Goal: Task Accomplishment & Management: Complete application form

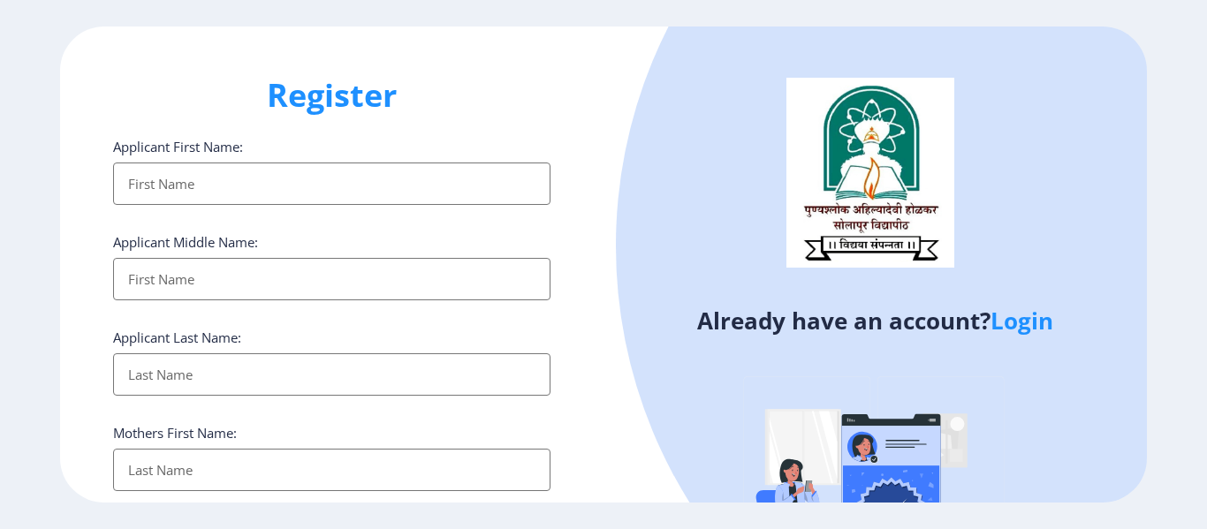
select select
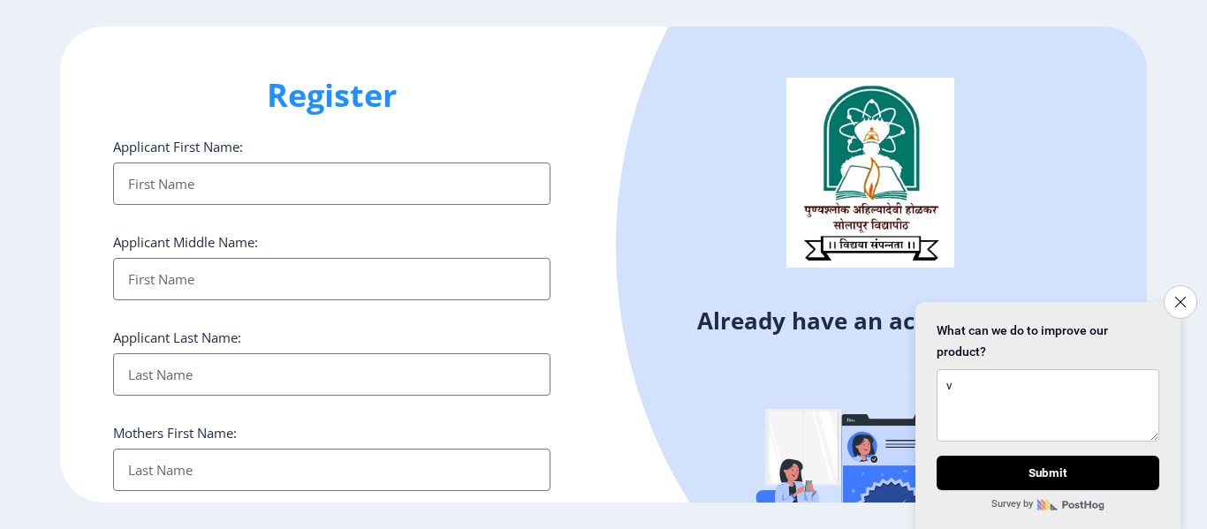
type textarea "v"
click at [181, 175] on input "Applicant First Name:" at bounding box center [331, 184] width 437 height 42
type input "[PERSON_NAME]"
type input "potare"
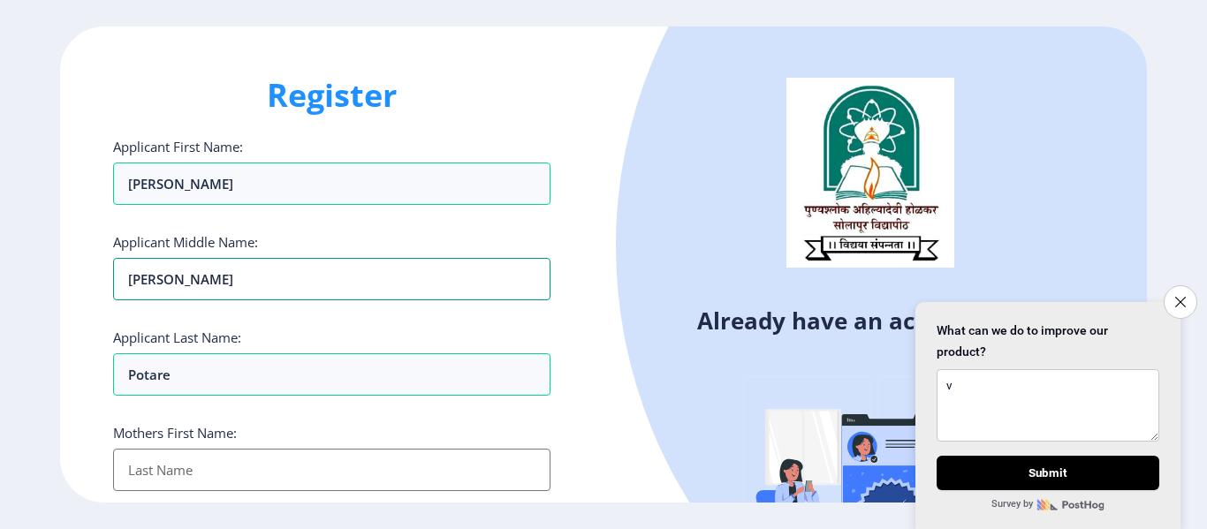
drag, startPoint x: 224, startPoint y: 280, endPoint x: 64, endPoint y: 270, distance: 161.1
click at [64, 270] on div "Register Applicant First Name: [PERSON_NAME] Applicant Middle Name: [PERSON_NAM…" at bounding box center [332, 265] width 544 height 476
type input "Kalyan"
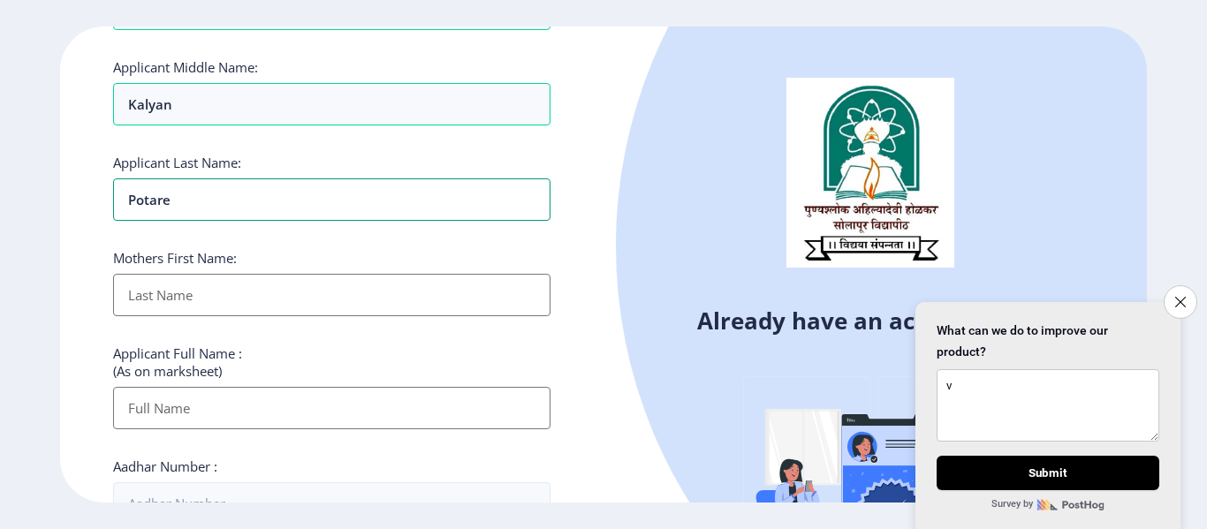
scroll to position [177, 0]
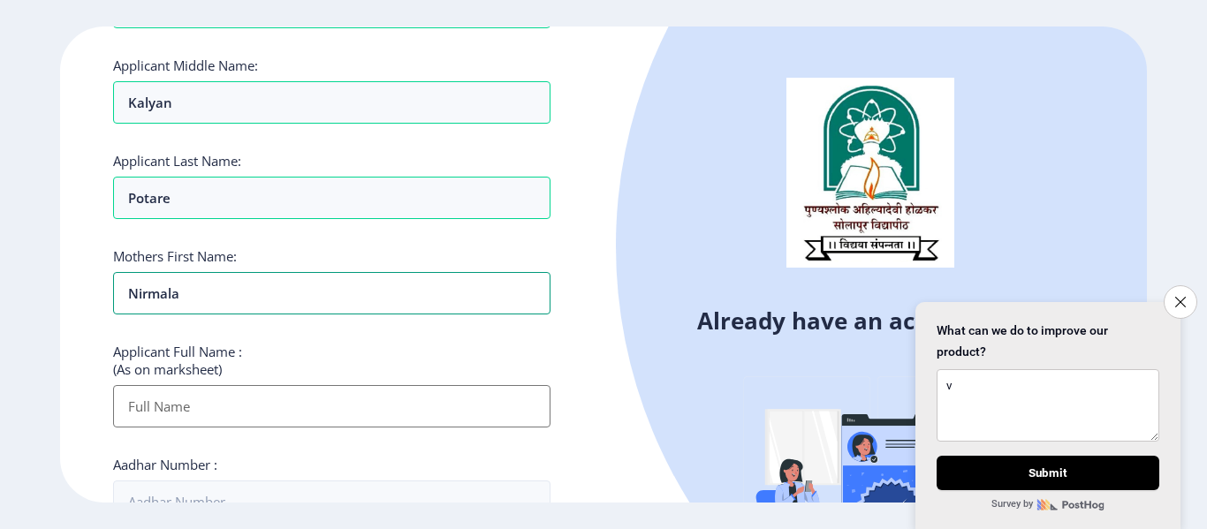
type input "Nirmala"
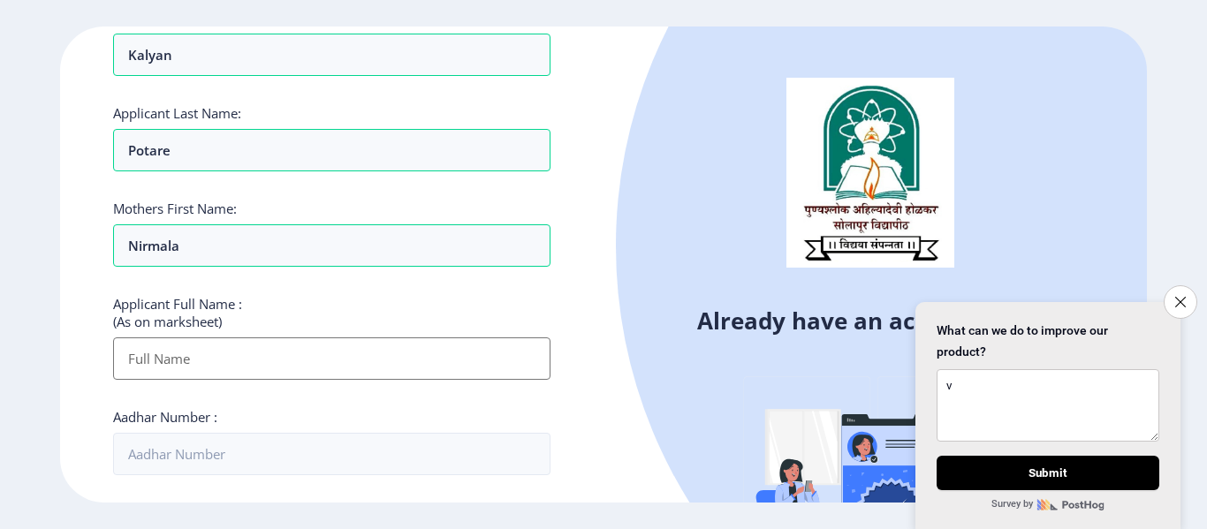
scroll to position [265, 0]
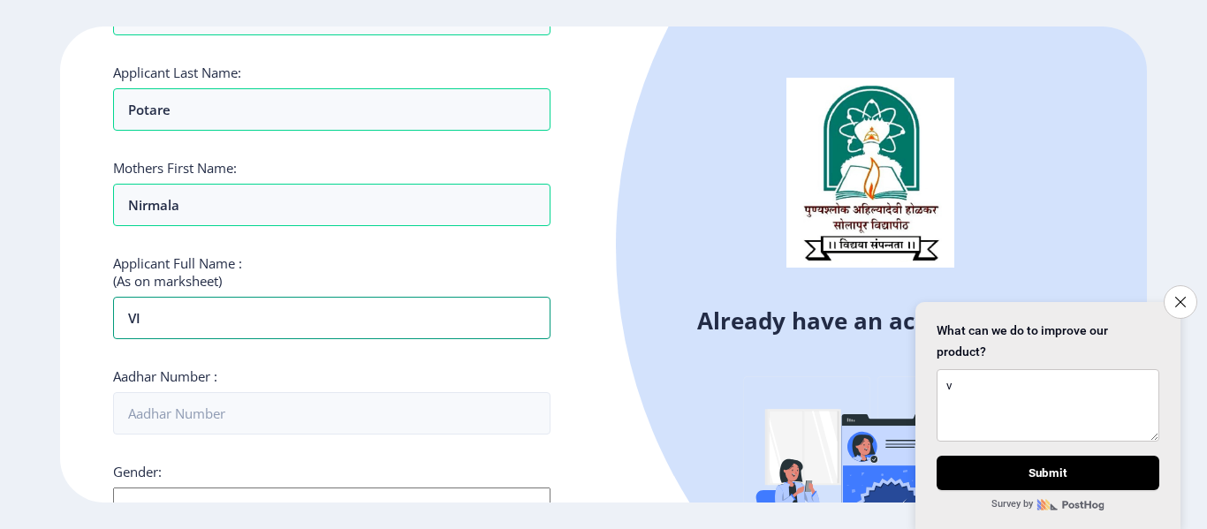
drag, startPoint x: 234, startPoint y: 325, endPoint x: 76, endPoint y: 309, distance: 159.0
click at [76, 309] on div "Register Applicant First Name: [PERSON_NAME] Applicant Middle Name: Kalyan Appl…" at bounding box center [332, 265] width 544 height 476
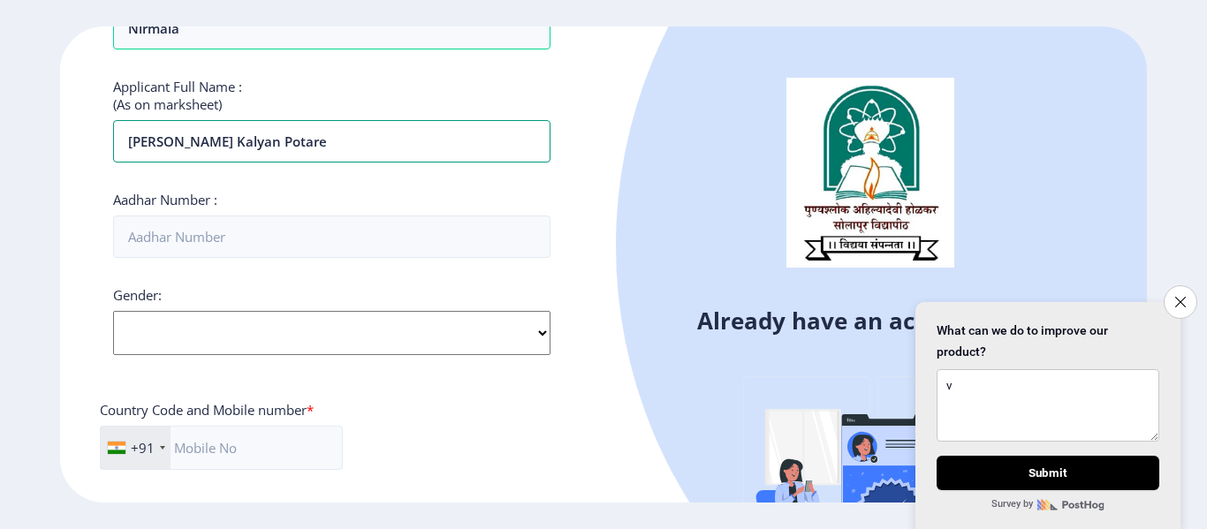
type input "[PERSON_NAME] kalyan potare"
click at [151, 339] on select "Select Gender [DEMOGRAPHIC_DATA] [DEMOGRAPHIC_DATA] Other" at bounding box center [331, 333] width 437 height 44
select select "[DEMOGRAPHIC_DATA]"
click at [113, 311] on select "Select Gender [DEMOGRAPHIC_DATA] [DEMOGRAPHIC_DATA] Other" at bounding box center [331, 333] width 437 height 44
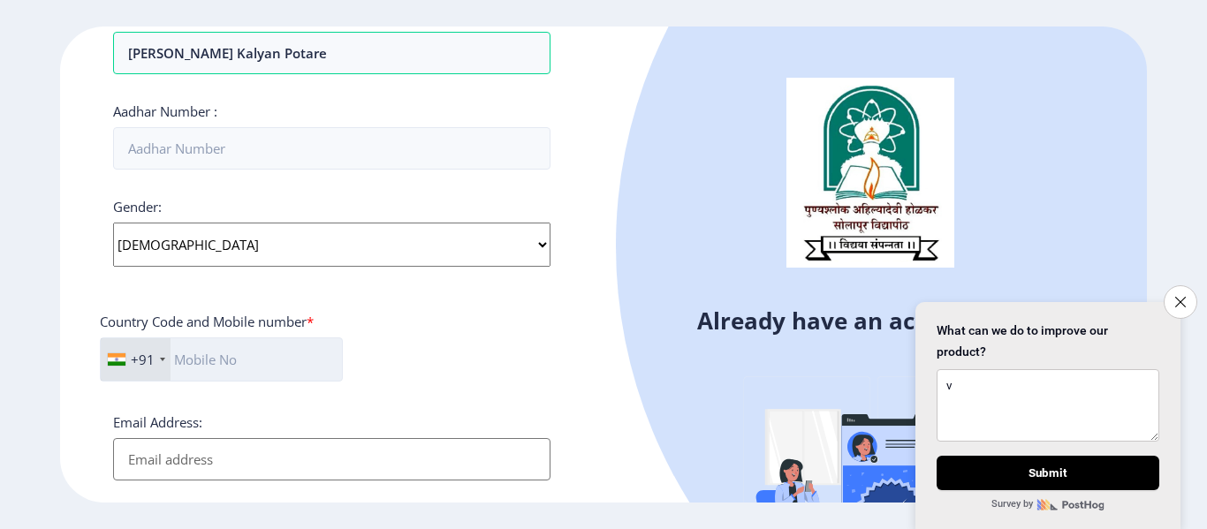
click at [220, 369] on input "text" at bounding box center [221, 360] width 243 height 44
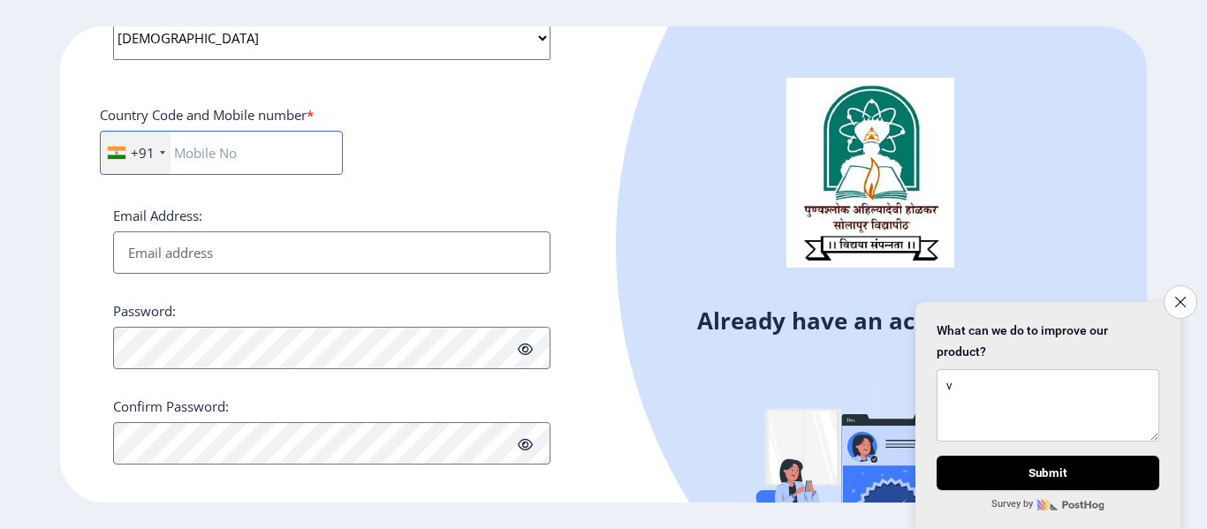
scroll to position [754, 0]
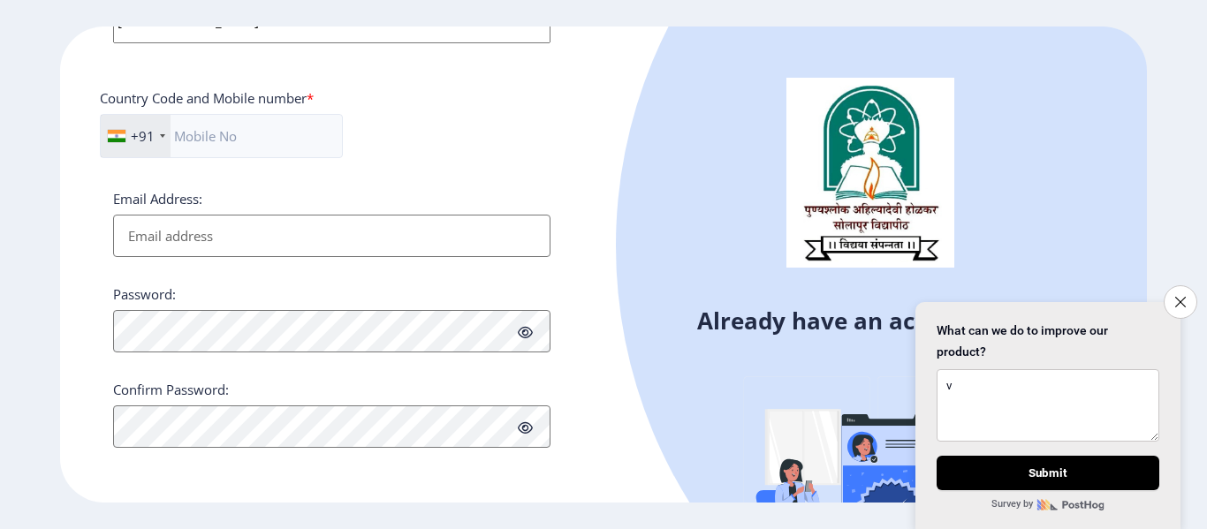
click at [372, 419] on div "Confirm Password:" at bounding box center [331, 414] width 437 height 67
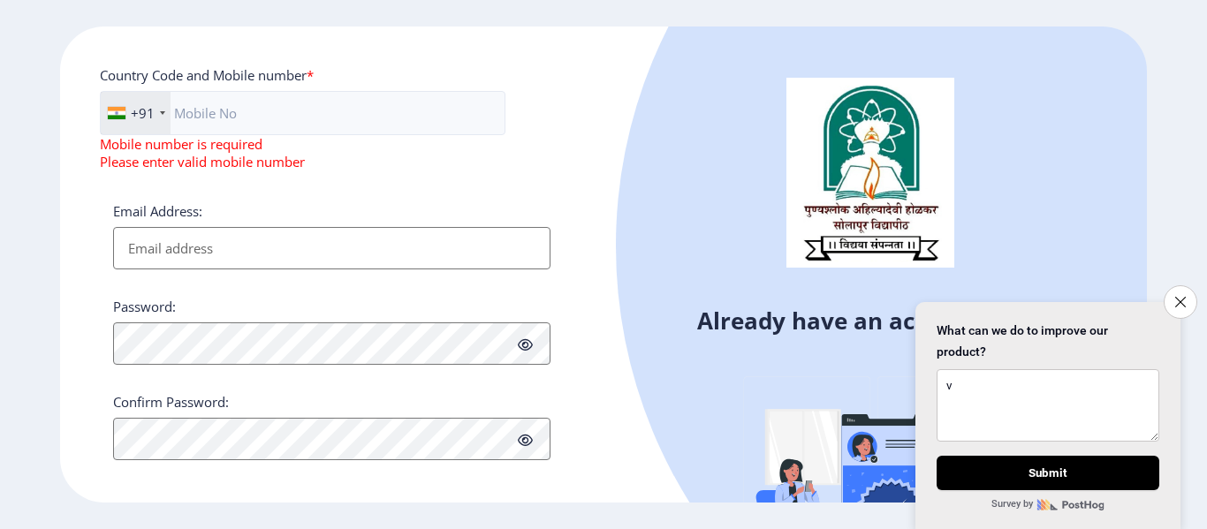
scroll to position [789, 0]
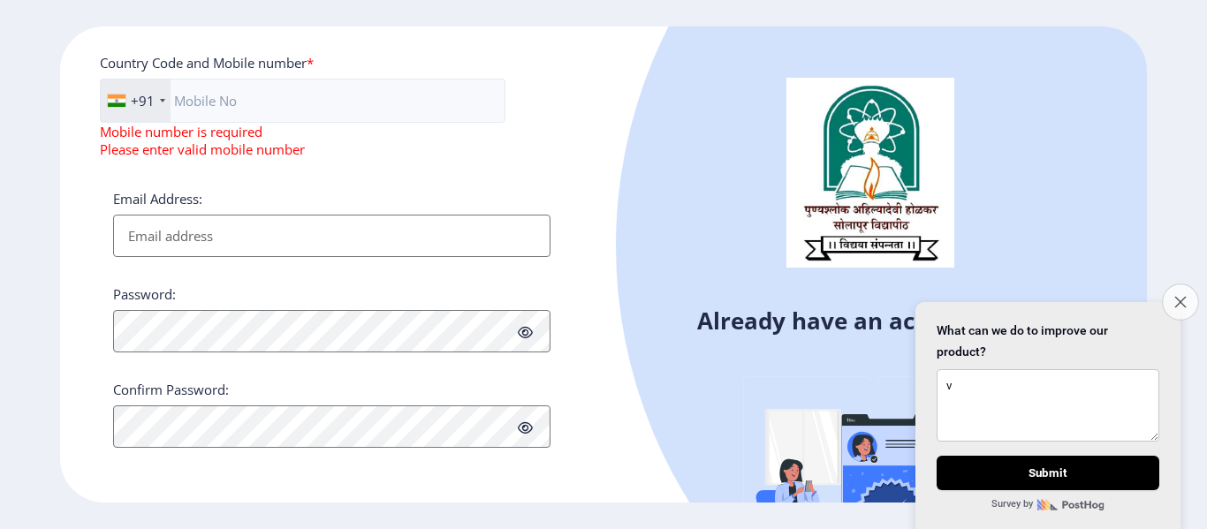
click at [1180, 300] on button "Close survey" at bounding box center [1180, 302] width 37 height 37
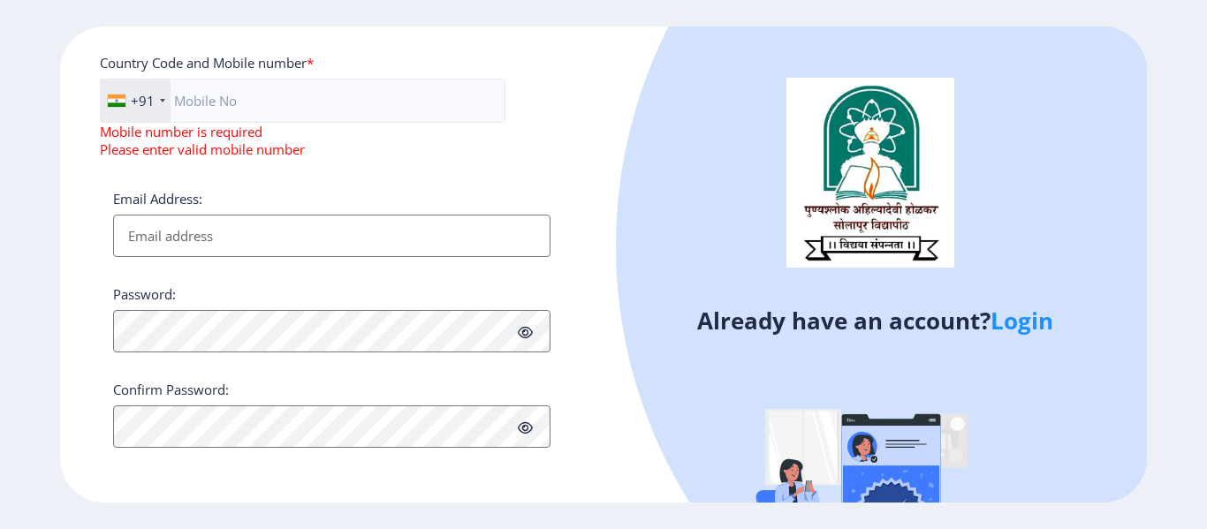
click at [220, 159] on div "+91 [GEOGRAPHIC_DATA] ([GEOGRAPHIC_DATA]) +91 [GEOGRAPHIC_DATA] (‫[GEOGRAPHIC_D…" at bounding box center [303, 126] width 406 height 94
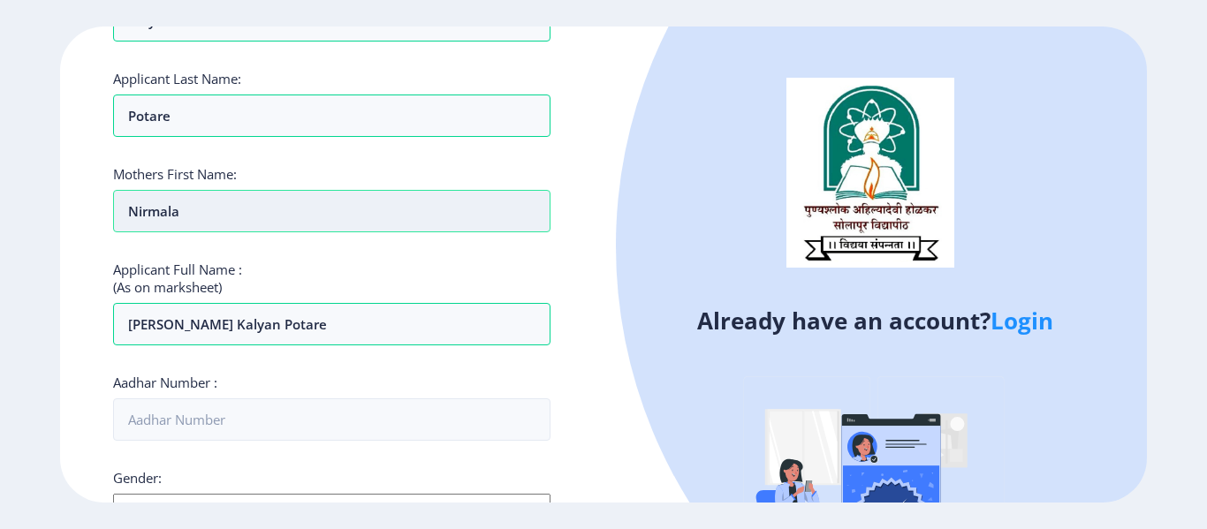
scroll to position [0, 0]
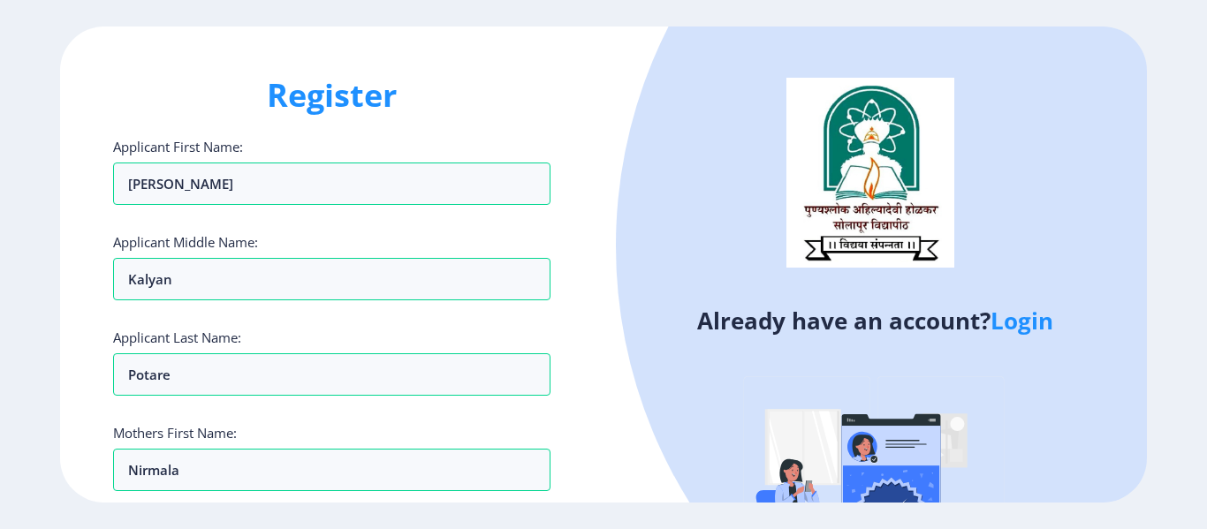
click at [1036, 324] on link "Login" at bounding box center [1022, 321] width 63 height 32
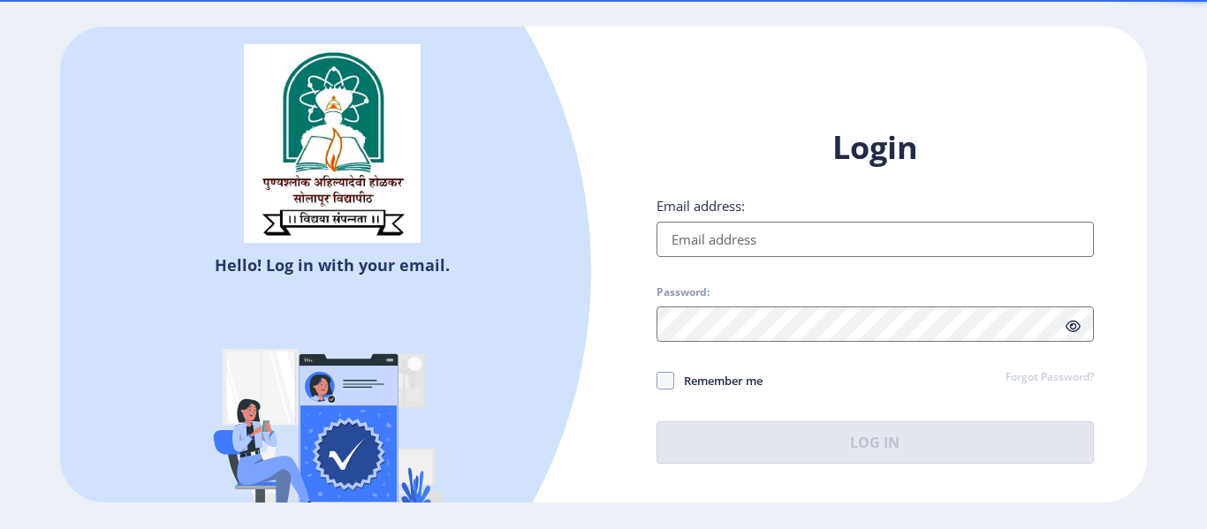
click at [774, 247] on input "Email address:" at bounding box center [875, 239] width 437 height 35
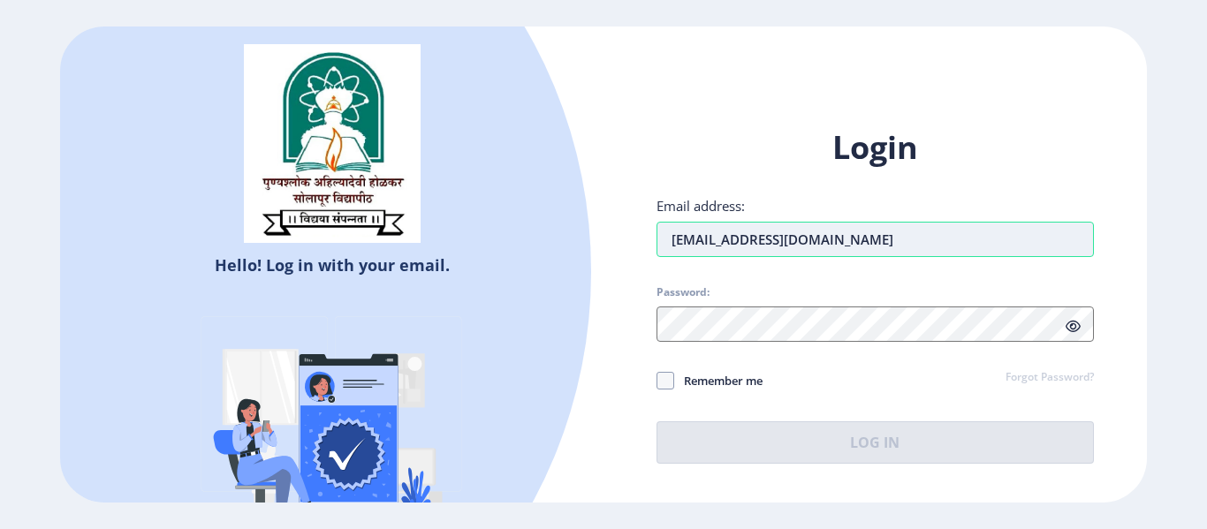
type input "[EMAIL_ADDRESS][DOMAIN_NAME]"
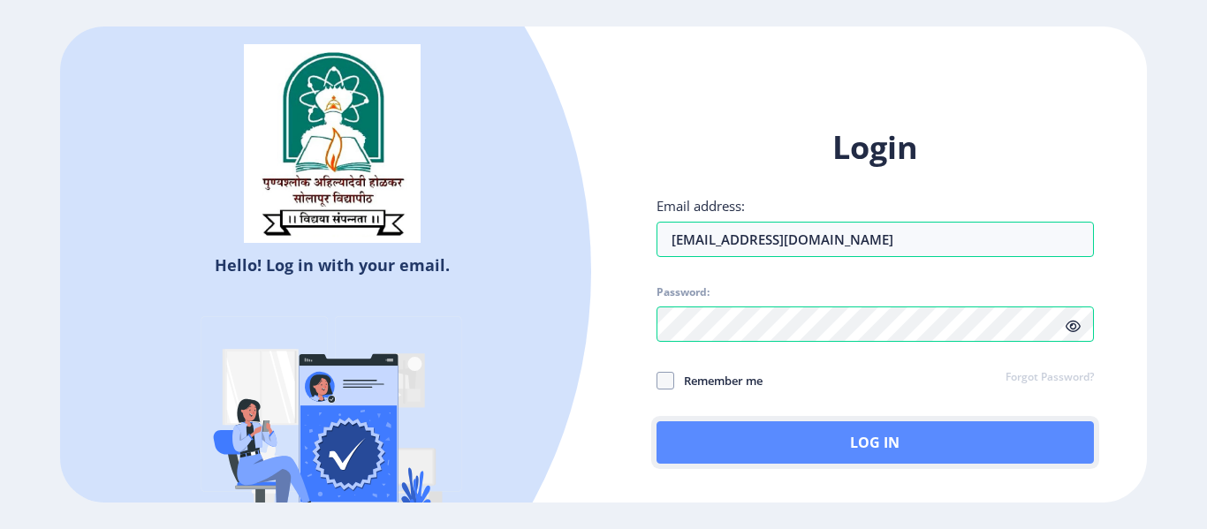
click at [823, 451] on button "Log In" at bounding box center [875, 443] width 437 height 42
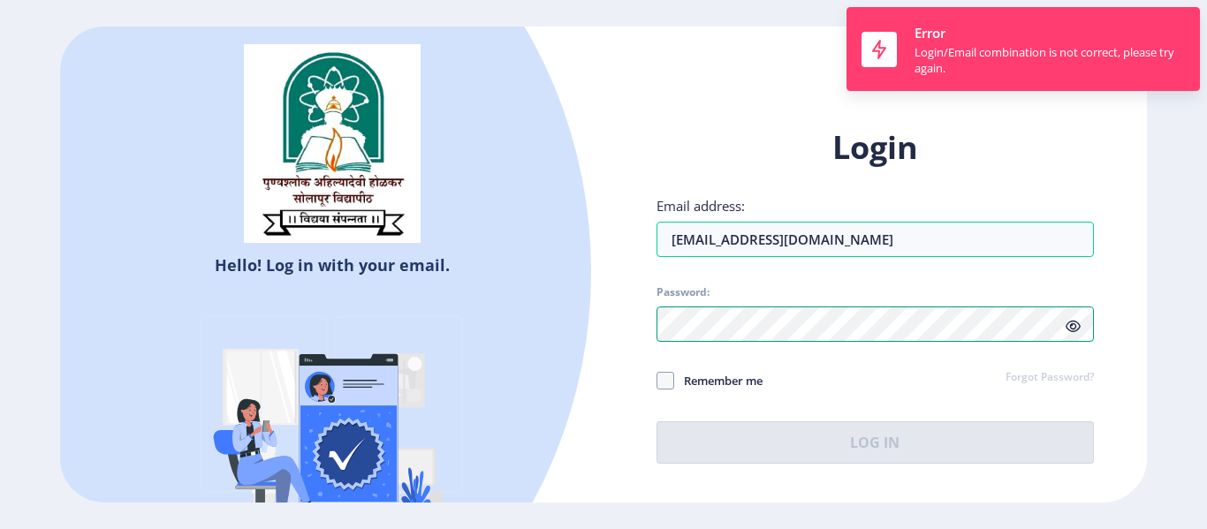
click at [502, 357] on div "Hello! Log in with your email. Don't have an account? Register Login Email addr…" at bounding box center [603, 265] width 1086 height 476
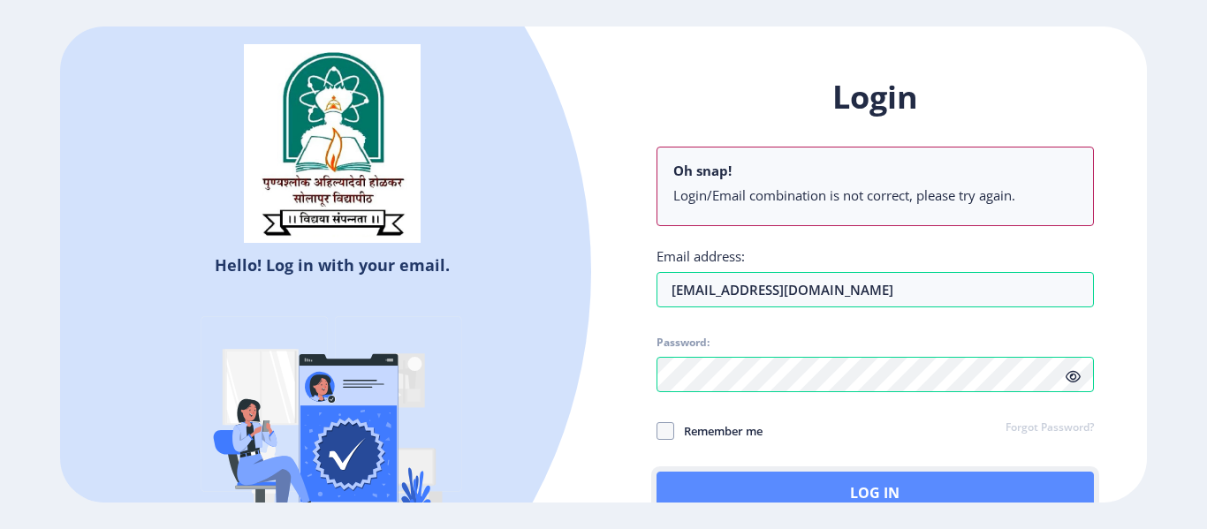
click at [837, 494] on button "Log In" at bounding box center [875, 493] width 437 height 42
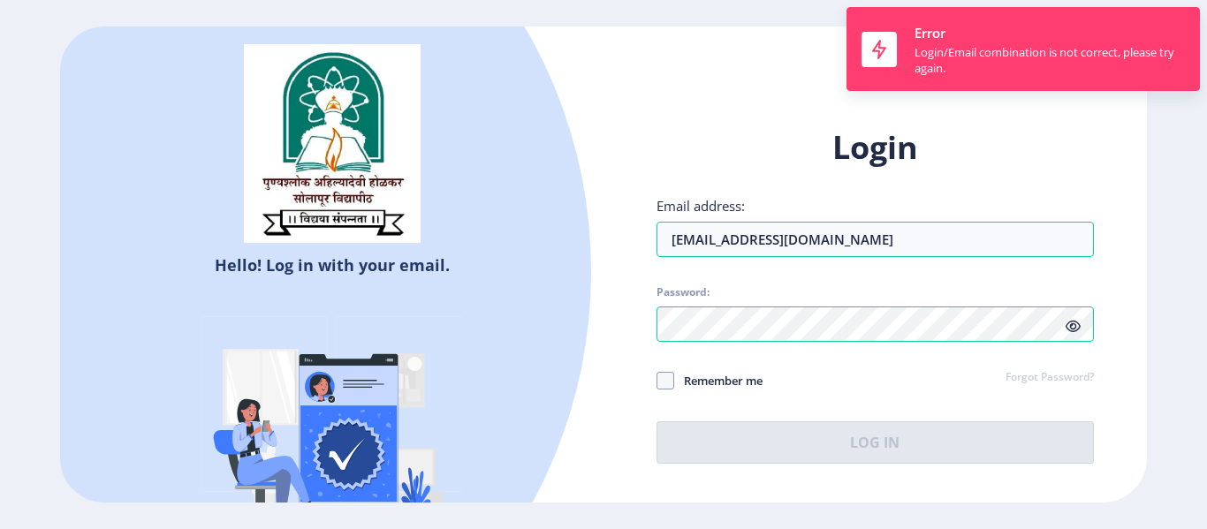
select select
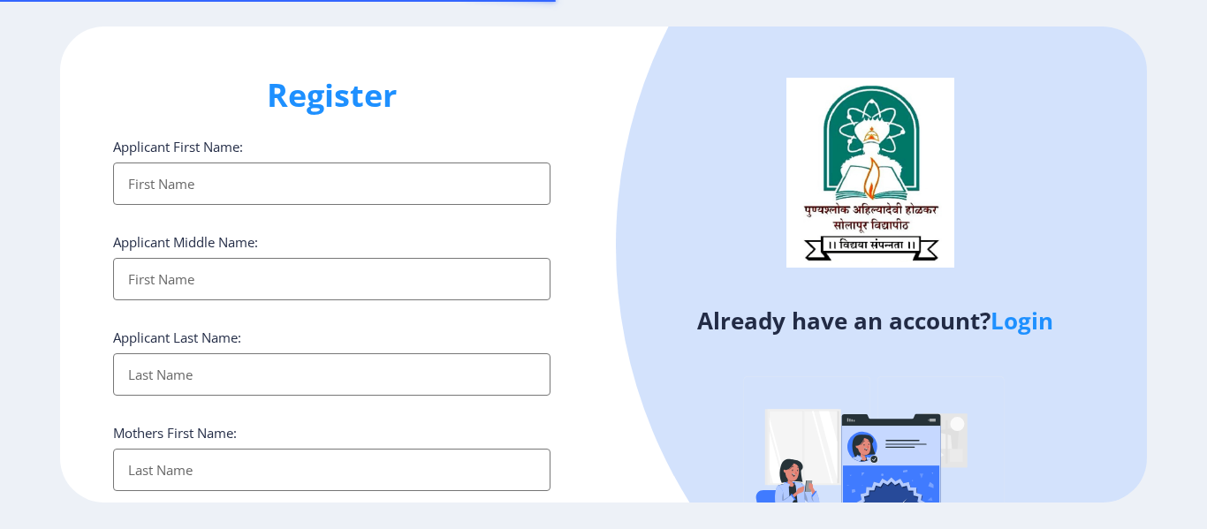
click at [345, 183] on input "Applicant First Name:" at bounding box center [331, 184] width 437 height 42
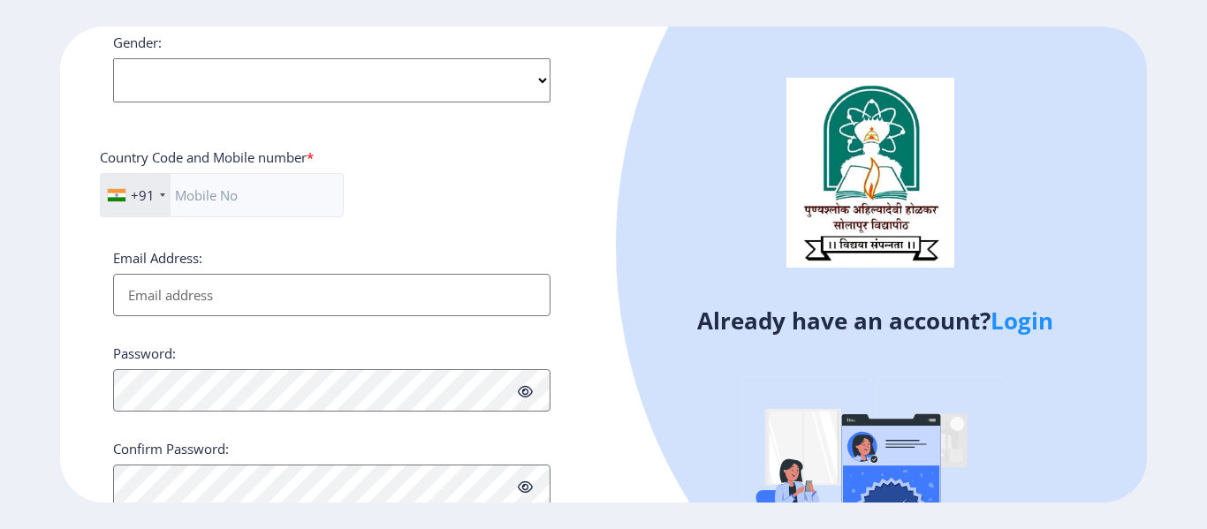
scroll to position [754, 0]
